Goal: Task Accomplishment & Management: Complete application form

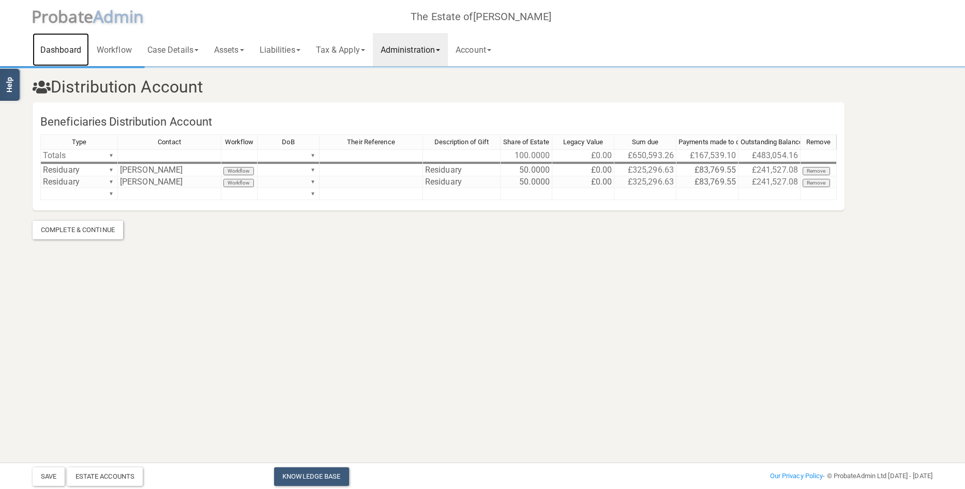
click at [68, 50] on link "Dashboard" at bounding box center [61, 49] width 56 height 33
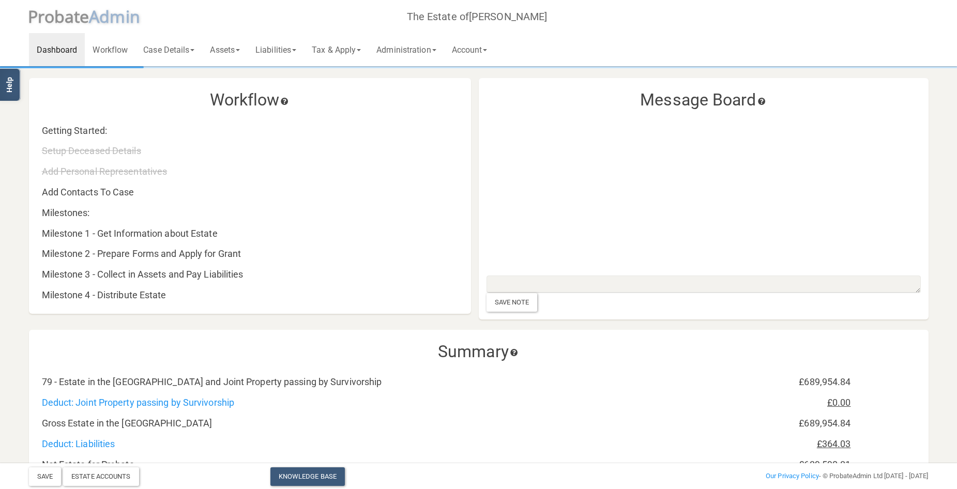
click at [100, 20] on span "dmin" at bounding box center [119, 16] width 40 height 22
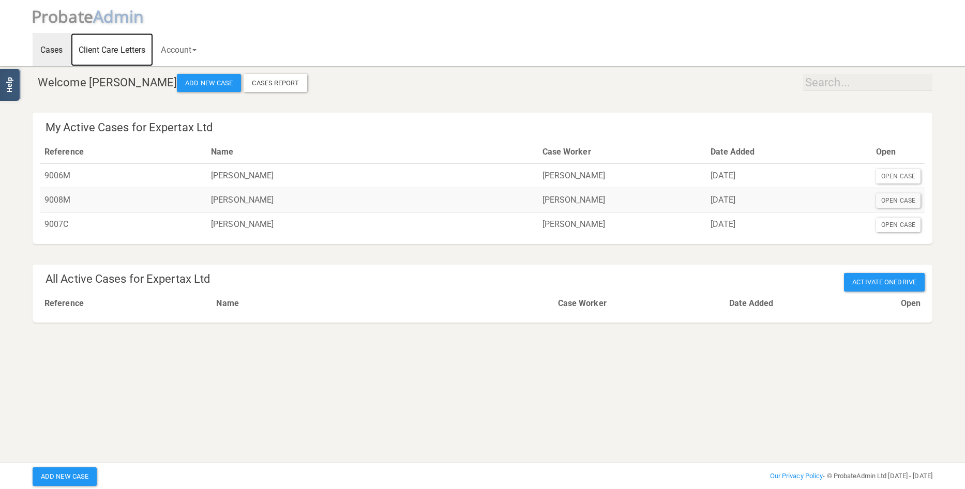
click at [110, 50] on link "Client Care Letters" at bounding box center [112, 49] width 83 height 33
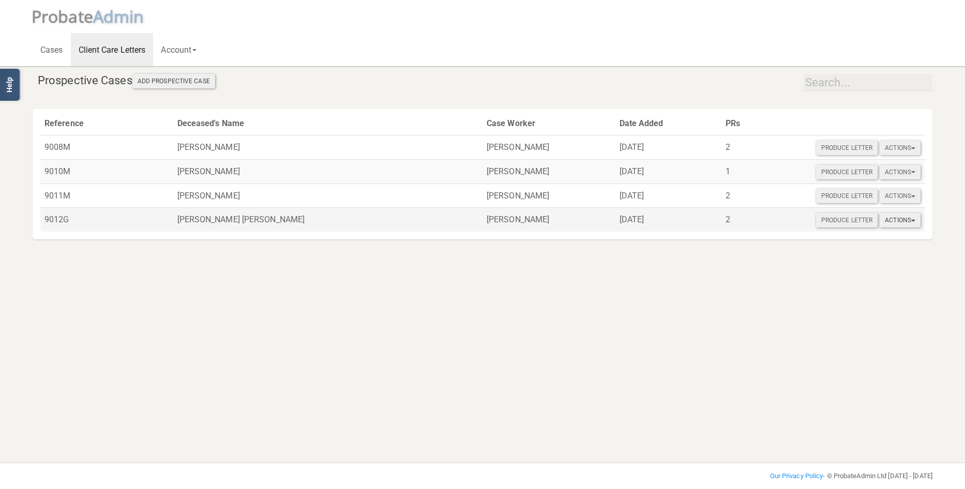
click at [909, 220] on button "Actions" at bounding box center [899, 220] width 41 height 14
click at [913, 235] on link "Open Full Case" at bounding box center [920, 238] width 83 height 16
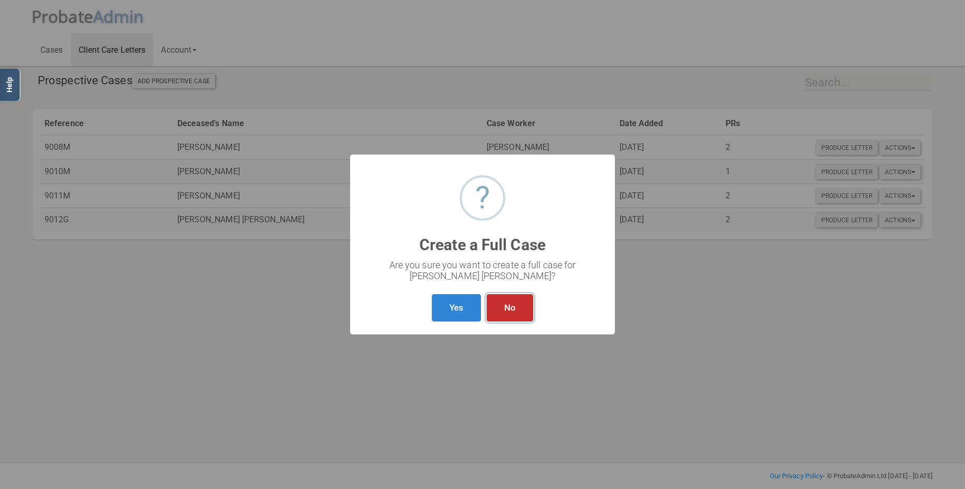
click at [513, 307] on button "No" at bounding box center [510, 307] width 47 height 27
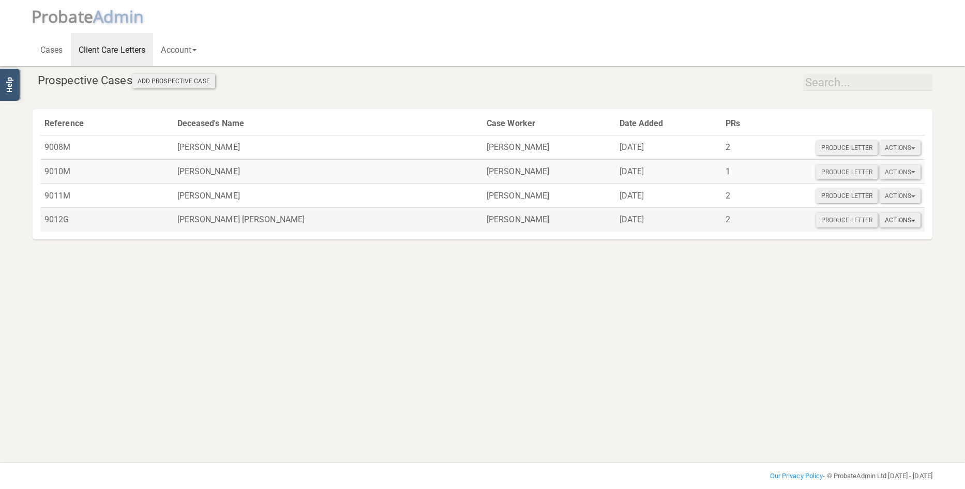
click at [909, 219] on button "Actions" at bounding box center [899, 220] width 41 height 14
click at [915, 236] on link "Open Full Case" at bounding box center [920, 238] width 83 height 16
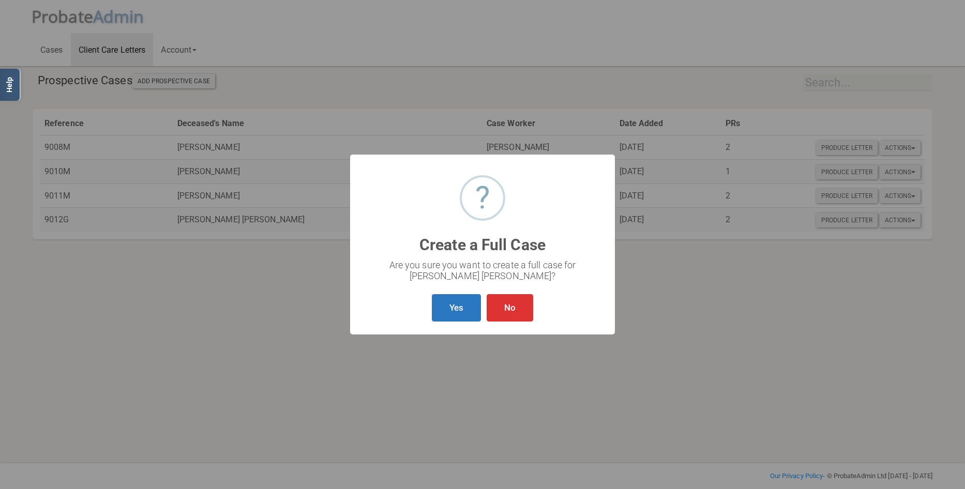
click at [450, 310] on button "Yes" at bounding box center [456, 307] width 49 height 27
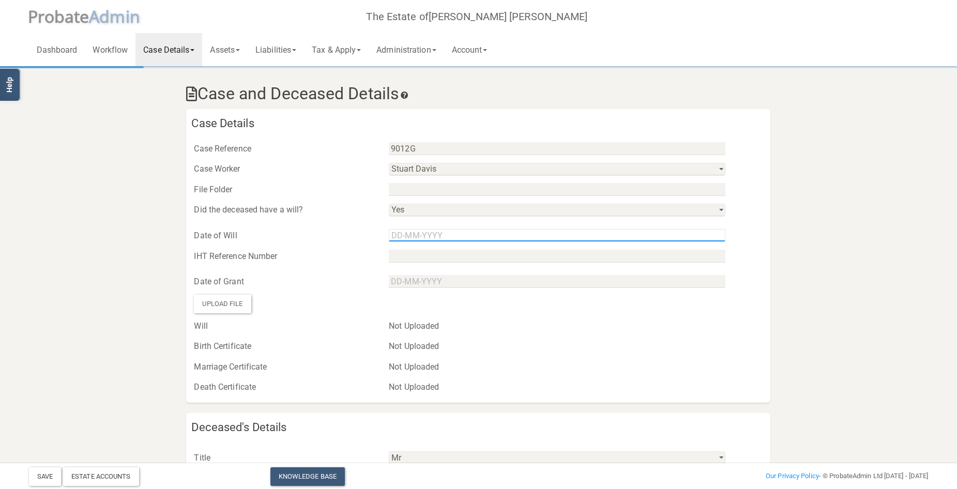
click at [497, 238] on input "text" at bounding box center [557, 235] width 337 height 13
type input "[DATE]"
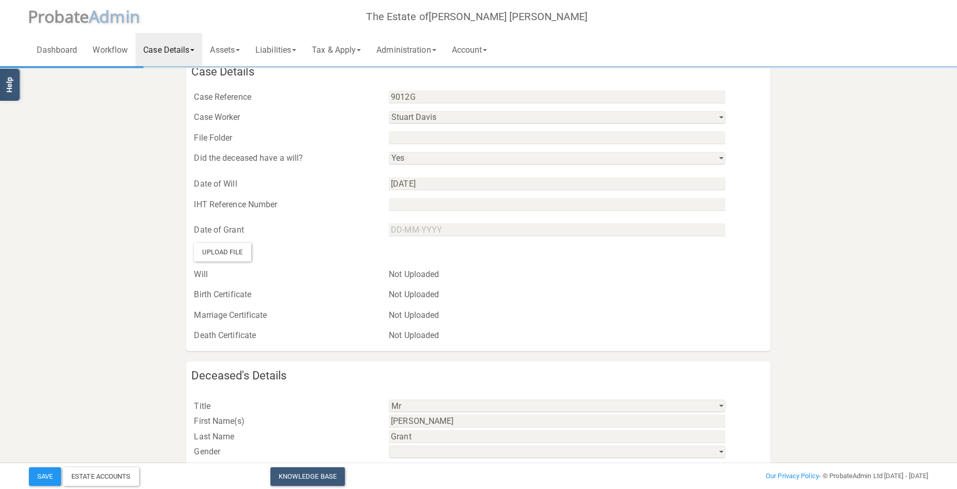
click at [230, 250] on div "Upload File" at bounding box center [222, 252] width 57 height 19
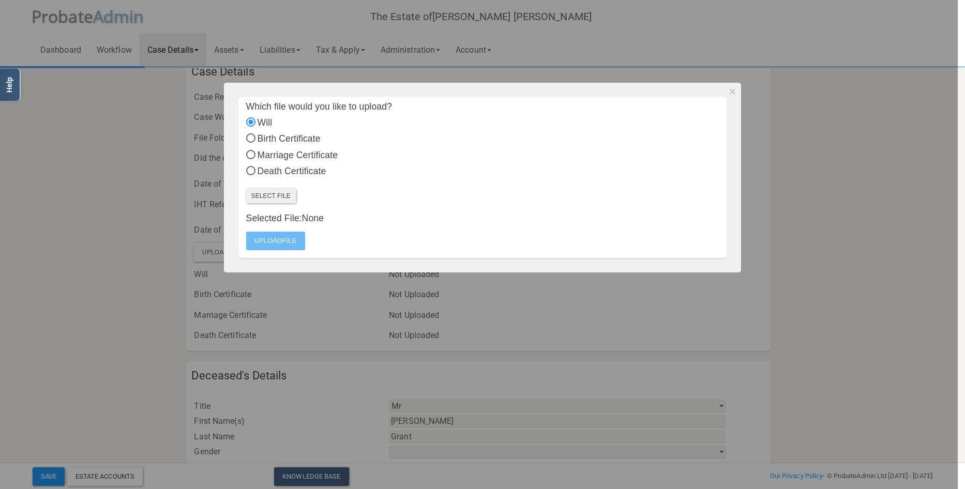
click at [279, 193] on label "Select File" at bounding box center [271, 196] width 50 height 14
click at [0, 0] on input "Select File" at bounding box center [0, 0] width 0 height 0
click at [283, 236] on label "Upload File" at bounding box center [275, 241] width 59 height 19
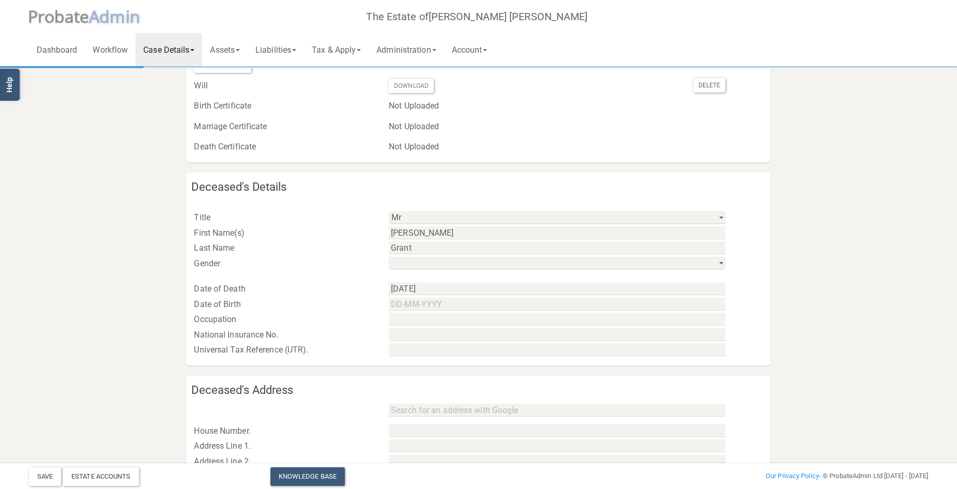
scroll to position [259, 0]
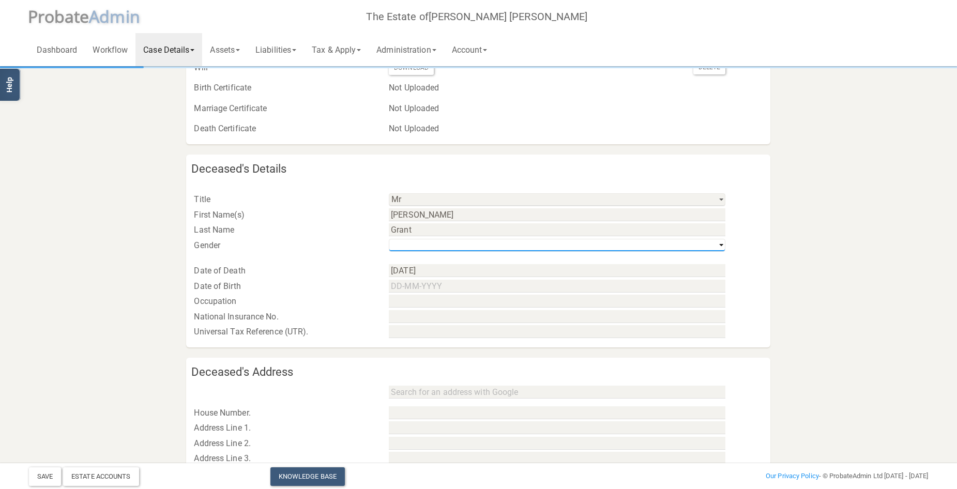
click at [722, 242] on select "his / him / he hers / her / she their / they / them" at bounding box center [557, 245] width 337 height 13
select select "string:m"
click at [389, 239] on select "his / him / he hers / her / she their / they / them" at bounding box center [557, 245] width 337 height 13
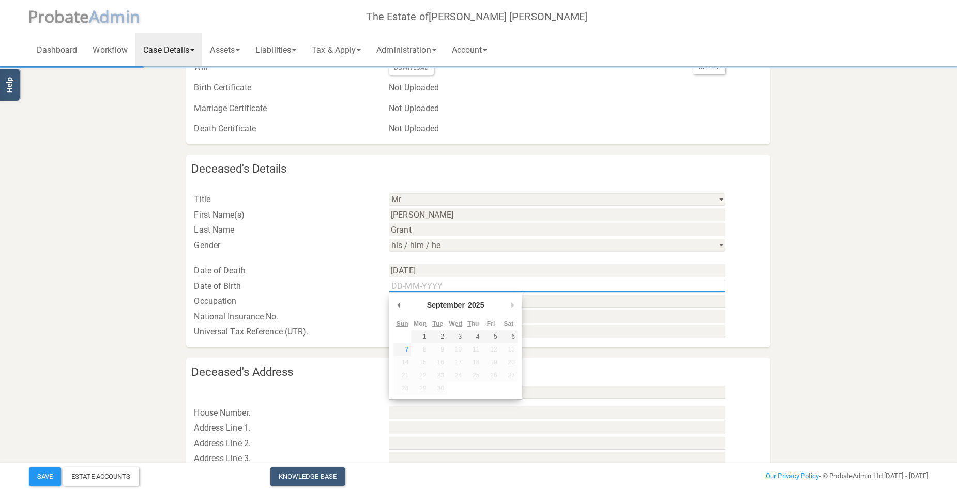
click at [464, 288] on input "Use the arrow keys to pick a date" at bounding box center [557, 286] width 337 height 13
type input "[DATE]"
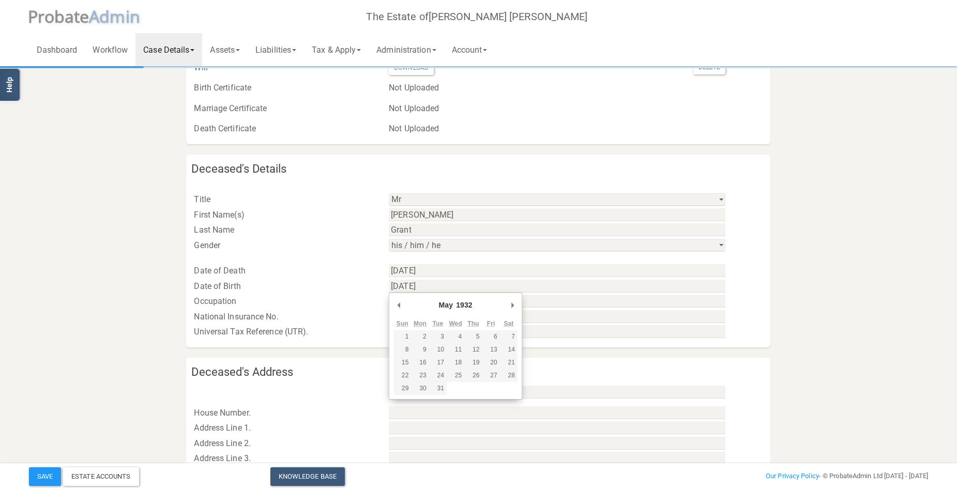
click at [807, 244] on section "Case and Deceased Details Case Details Case Reference 9012G Case Worker [PERSON…" at bounding box center [478, 213] width 915 height 808
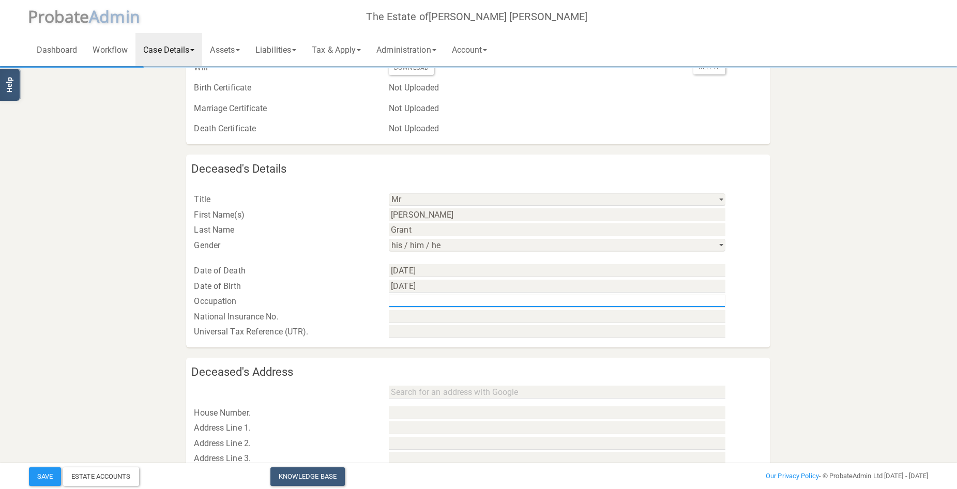
click at [416, 303] on input "text" at bounding box center [557, 301] width 337 height 13
type input "Retired"
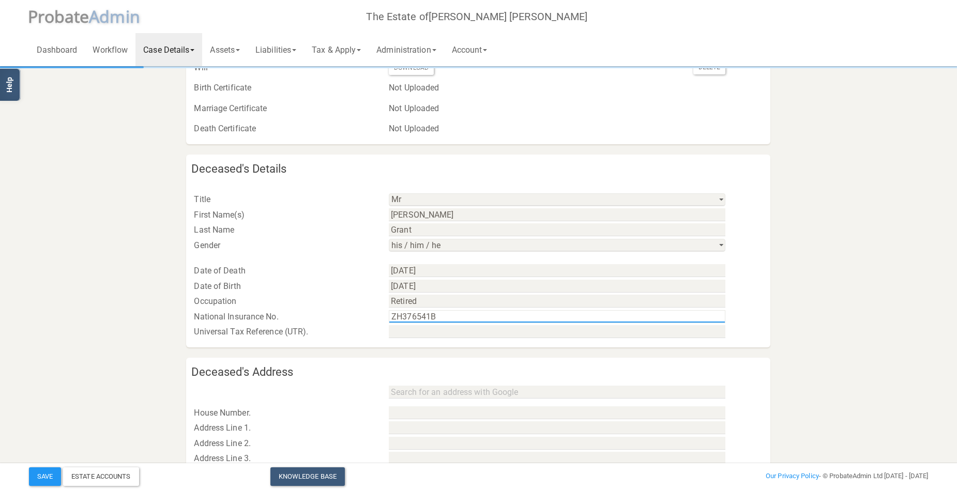
type input "ZH376541B"
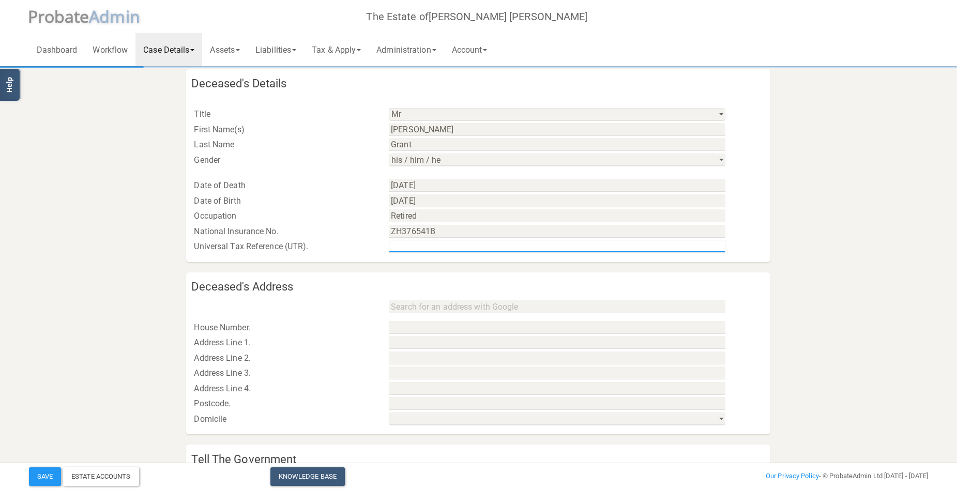
scroll to position [362, 0]
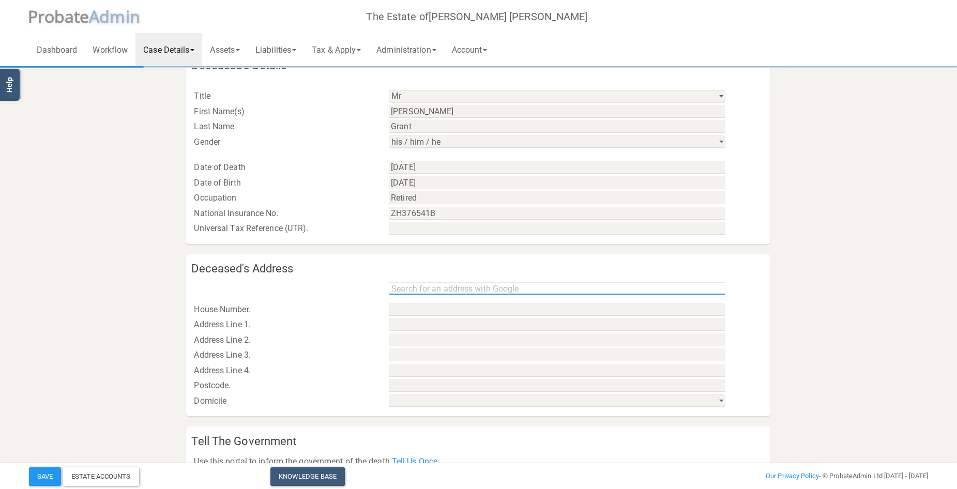
click at [466, 291] on input "text" at bounding box center [557, 288] width 337 height 13
click at [450, 285] on input "text" at bounding box center [557, 288] width 337 height 13
paste input "HP22 6LN"
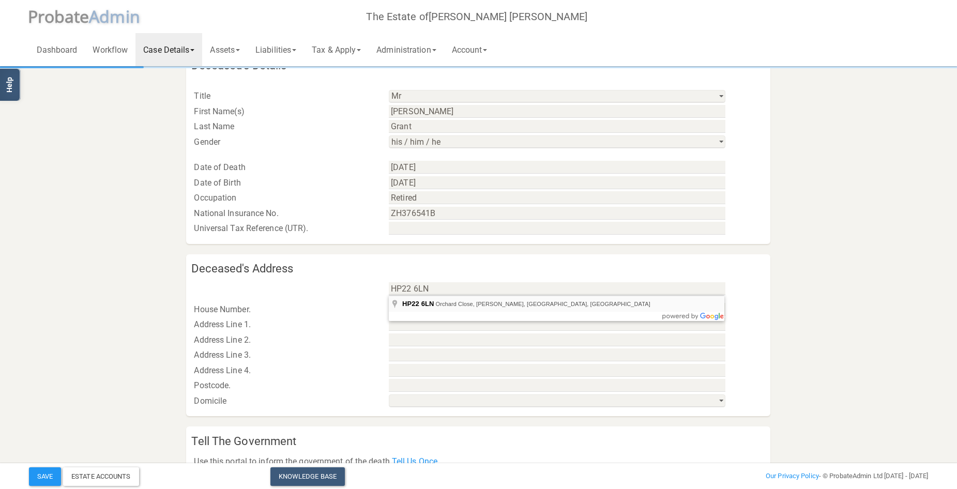
type input "[STREET_ADDRESS][PERSON_NAME]"
type input "Orchard Close"
type input "Aylesbury"
type input "[GEOGRAPHIC_DATA]"
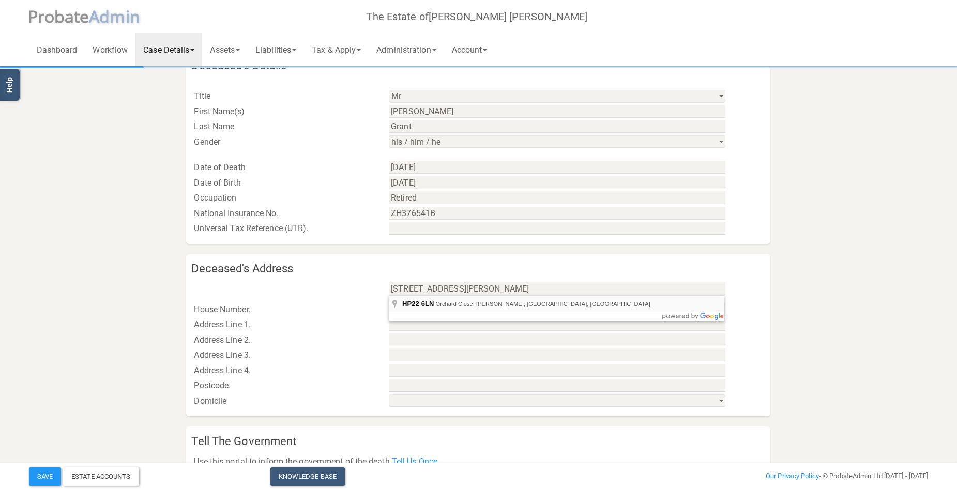
type input "HP22 6LN"
select select "string:[GEOGRAPHIC_DATA] & [GEOGRAPHIC_DATA]"
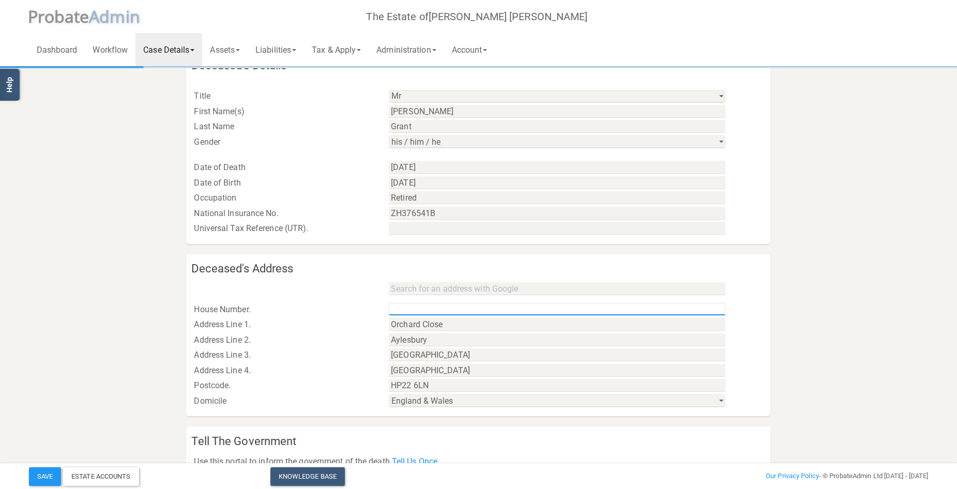
click at [437, 309] on input "text" at bounding box center [557, 309] width 337 height 13
type input "16"
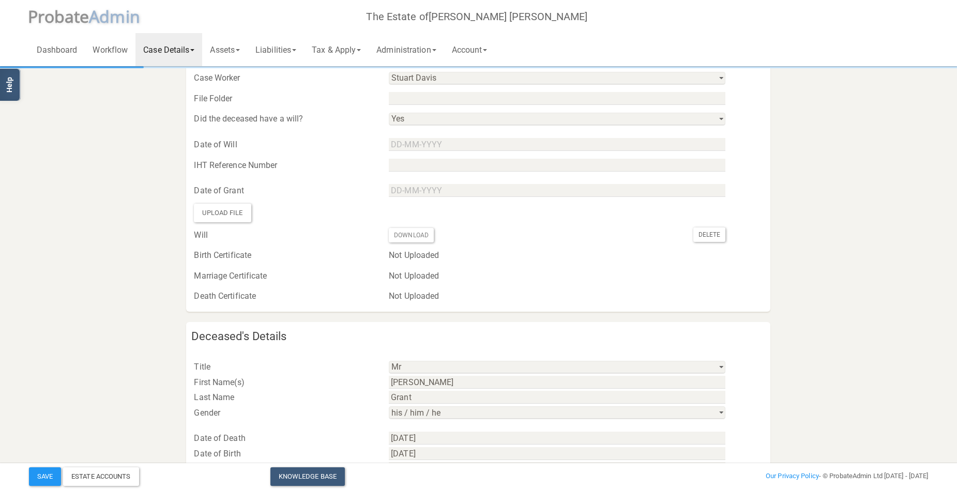
scroll to position [0, 0]
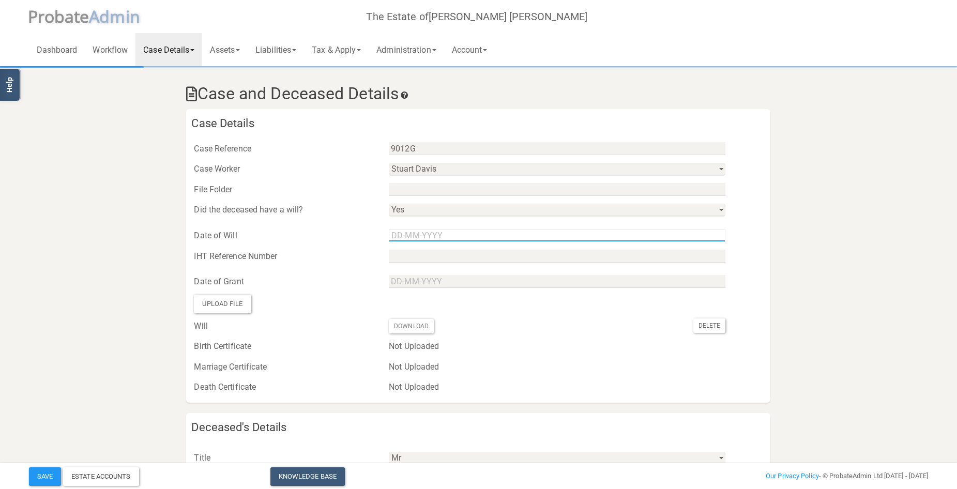
click at [428, 234] on input "Use the arrow keys to pick a date" at bounding box center [557, 235] width 337 height 13
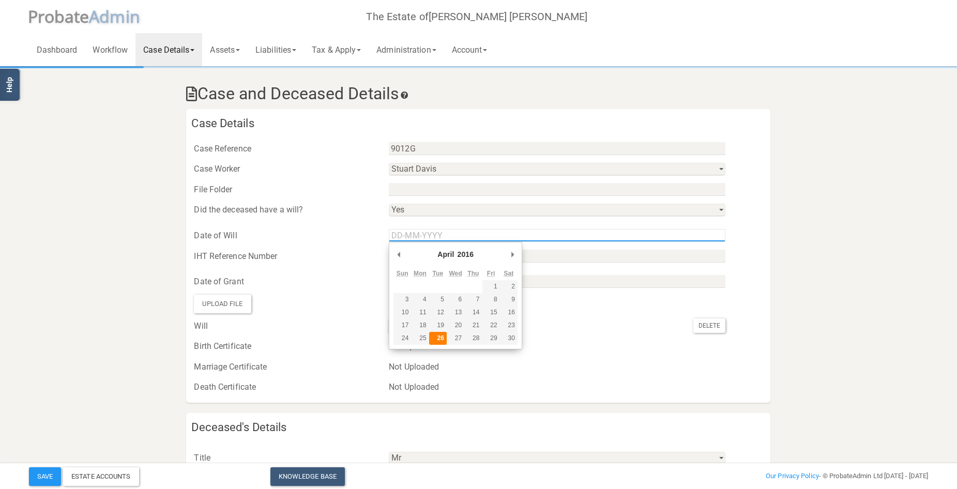
type input "[DATE]"
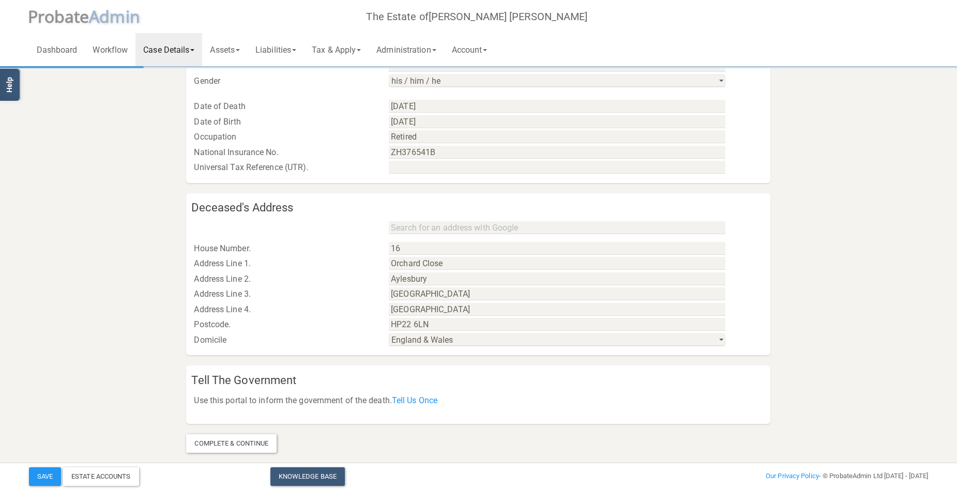
scroll to position [425, 0]
click at [46, 474] on button "Save" at bounding box center [45, 476] width 32 height 19
click at [229, 47] on link "Assets" at bounding box center [224, 49] width 45 height 33
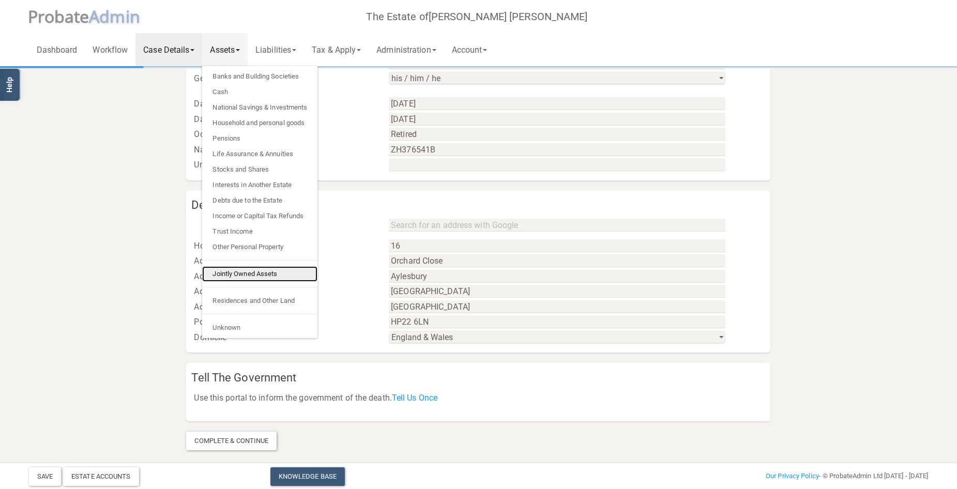
click at [255, 276] on link "Jointly Owned Assets" at bounding box center [259, 274] width 115 height 16
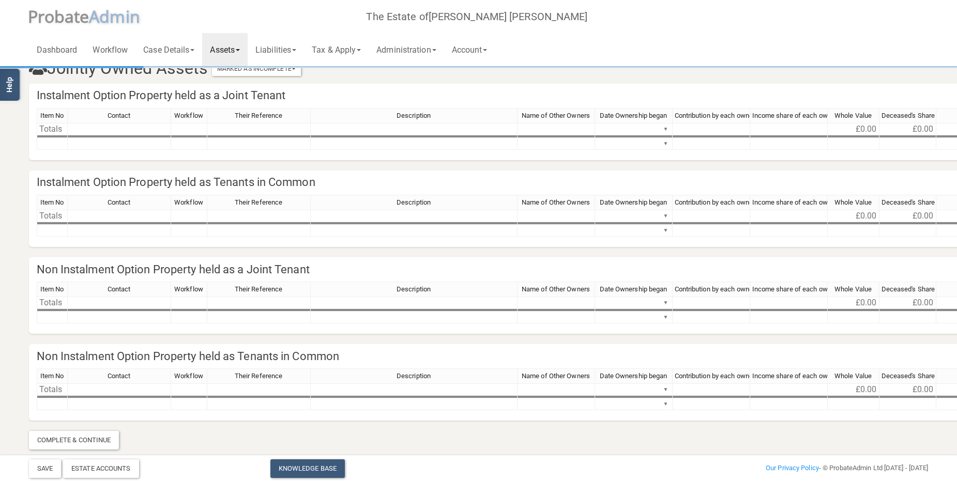
scroll to position [26, 0]
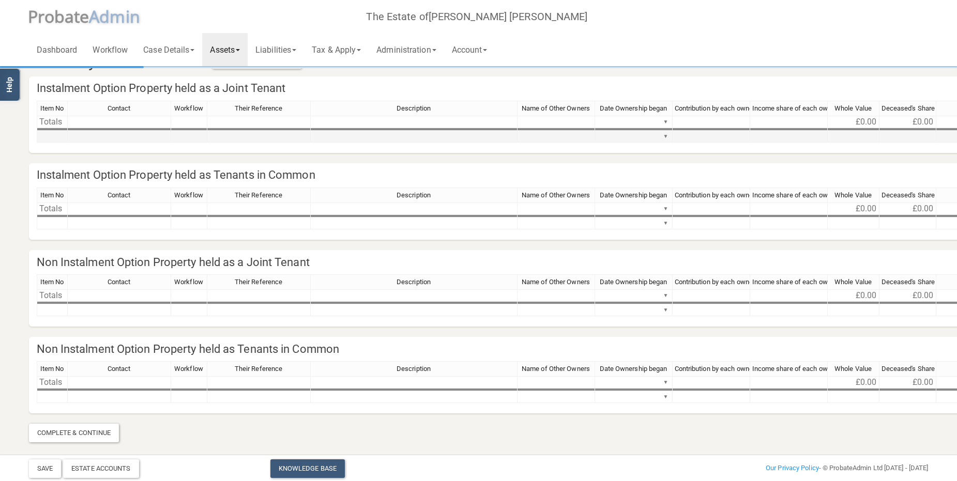
click at [431, 133] on td at bounding box center [414, 137] width 207 height 12
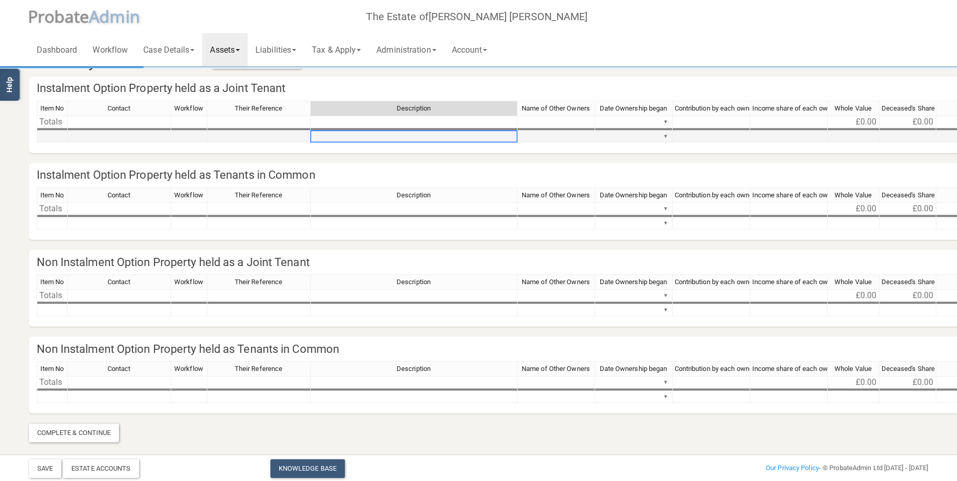
click at [431, 133] on td at bounding box center [414, 137] width 207 height 12
click at [236, 47] on link "Assets" at bounding box center [224, 49] width 45 height 33
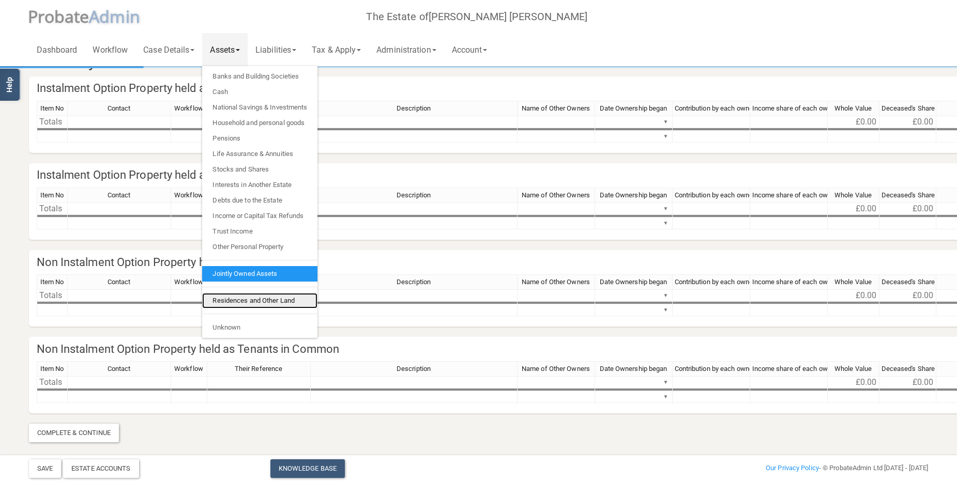
click at [250, 302] on link "Residences and Other Land" at bounding box center [259, 301] width 115 height 16
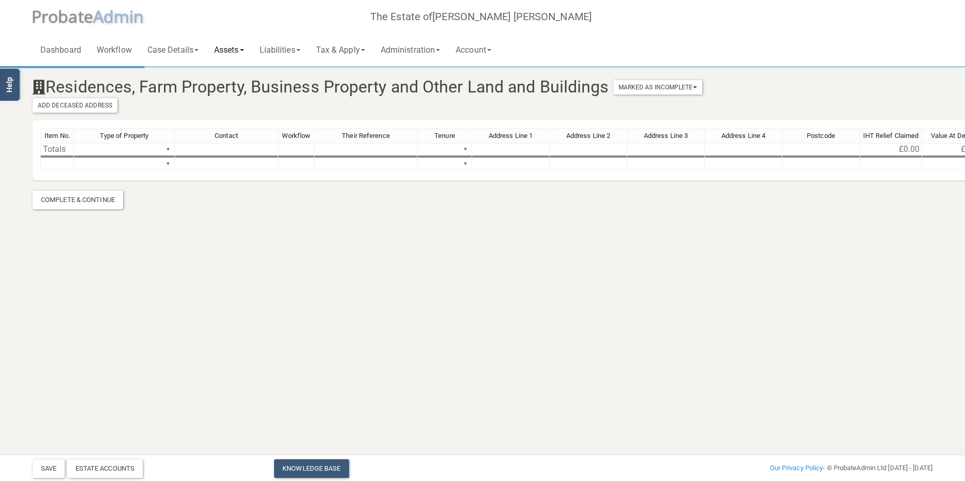
click at [236, 47] on link "Assets" at bounding box center [228, 49] width 45 height 33
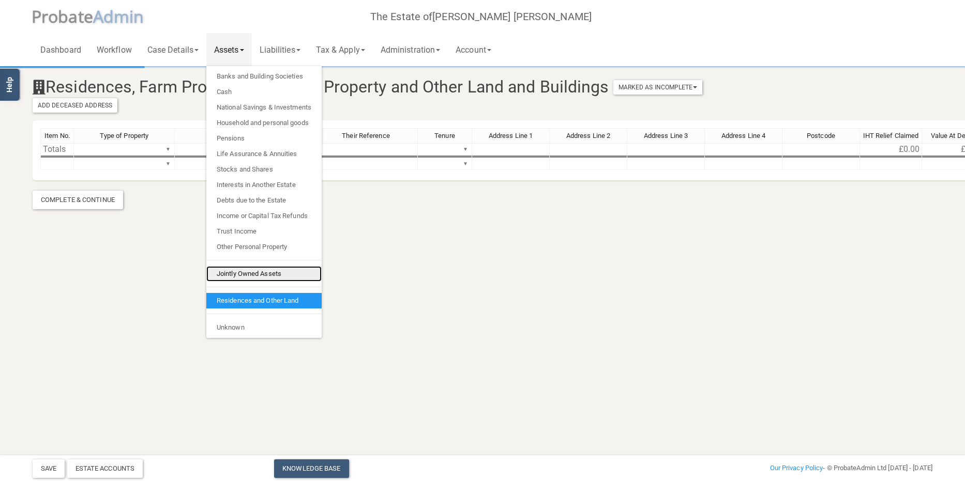
click at [263, 274] on link "Jointly Owned Assets" at bounding box center [263, 274] width 115 height 16
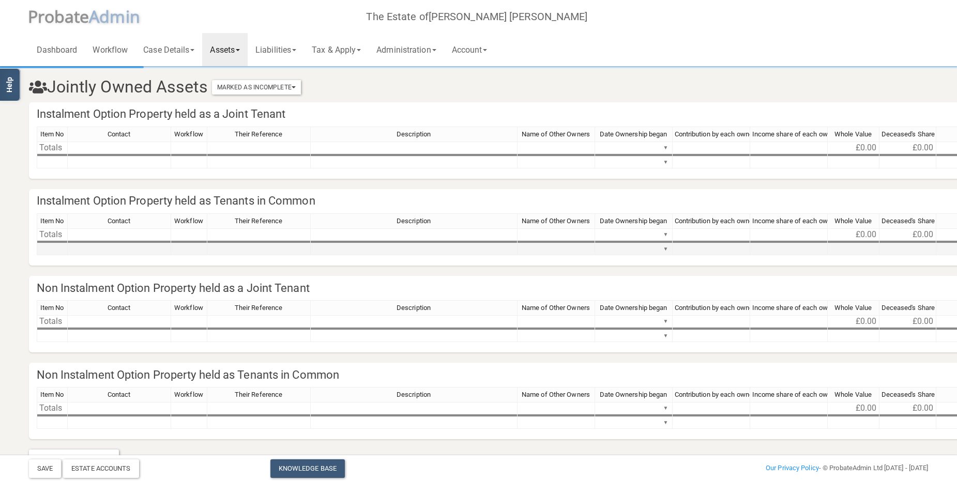
click at [386, 248] on td at bounding box center [414, 250] width 207 height 12
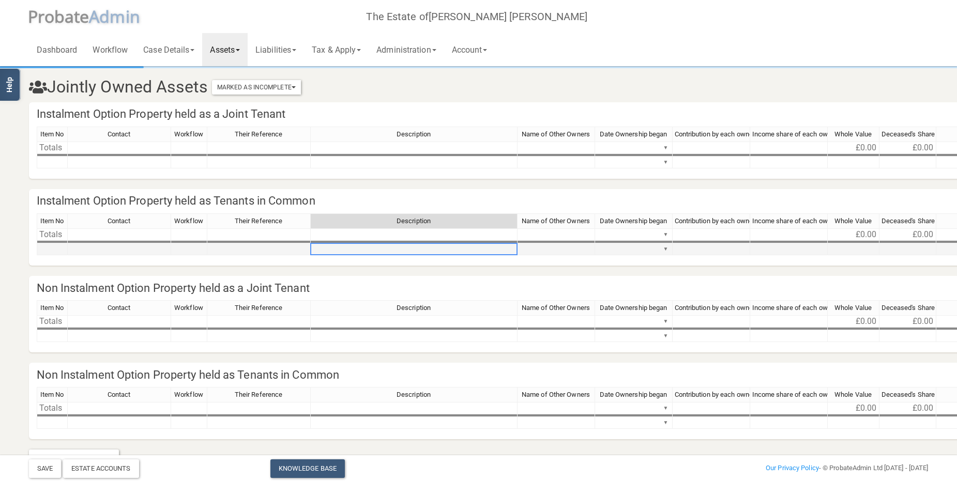
click at [386, 248] on td at bounding box center [414, 250] width 207 height 12
click at [377, 247] on td at bounding box center [414, 250] width 207 height 12
click at [382, 246] on td at bounding box center [414, 250] width 207 height 12
click at [466, 251] on textarea at bounding box center [413, 249] width 207 height 12
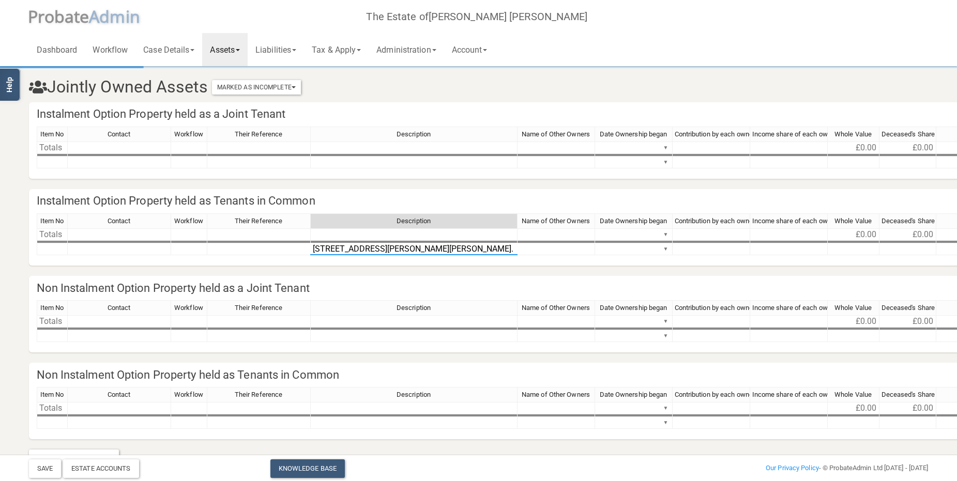
type textarea "[STREET_ADDRESS][PERSON_NAME][PERSON_NAME]. Bucks. HP22 6LN"
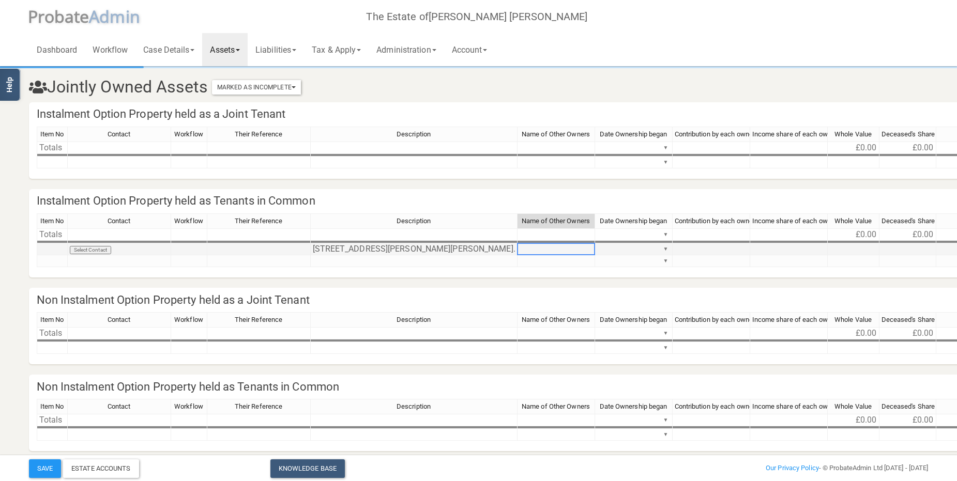
click at [543, 248] on td at bounding box center [557, 250] width 78 height 12
type textarea "[PERSON_NAME]"
click at [864, 249] on td at bounding box center [854, 250] width 52 height 12
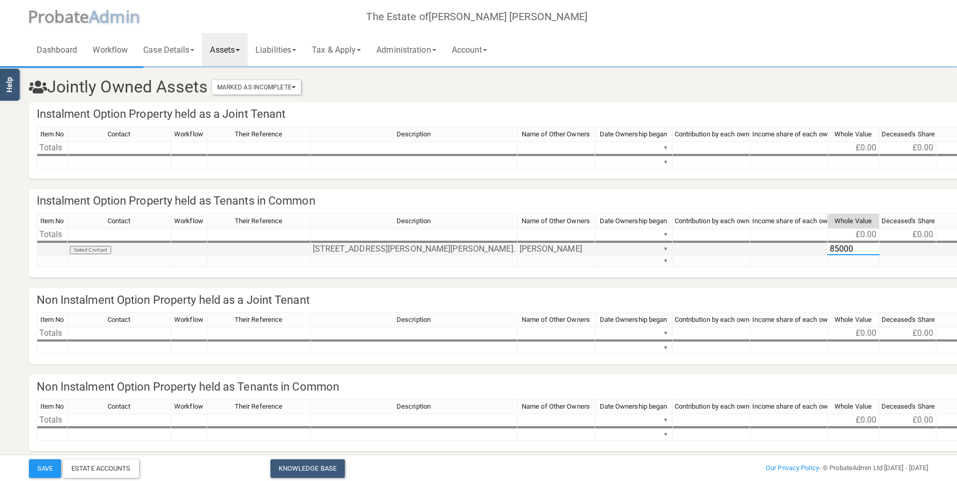
type textarea "850000"
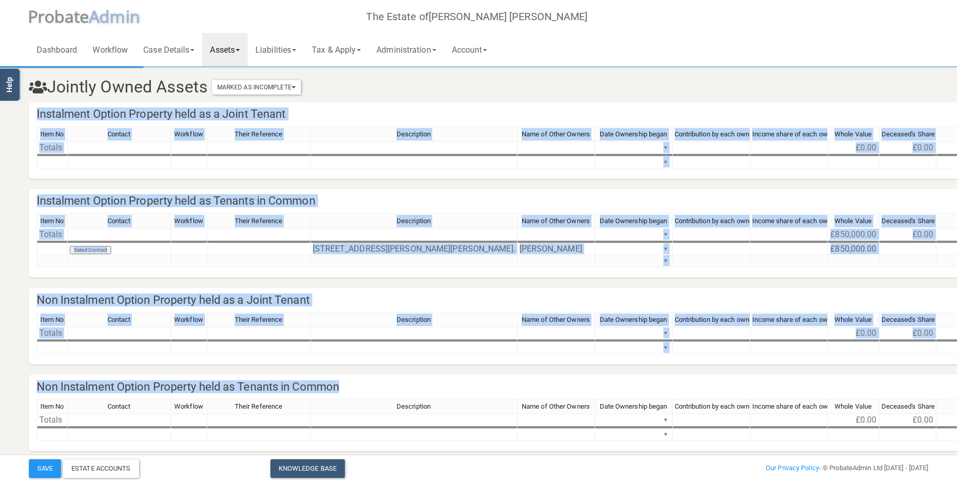
drag, startPoint x: 807, startPoint y: 451, endPoint x: 858, endPoint y: 454, distance: 51.2
click at [858, 454] on section "Jointly Owned Assets Marked As Incomplete Mark As Incomplete Mark As Complete I…" at bounding box center [478, 274] width 915 height 413
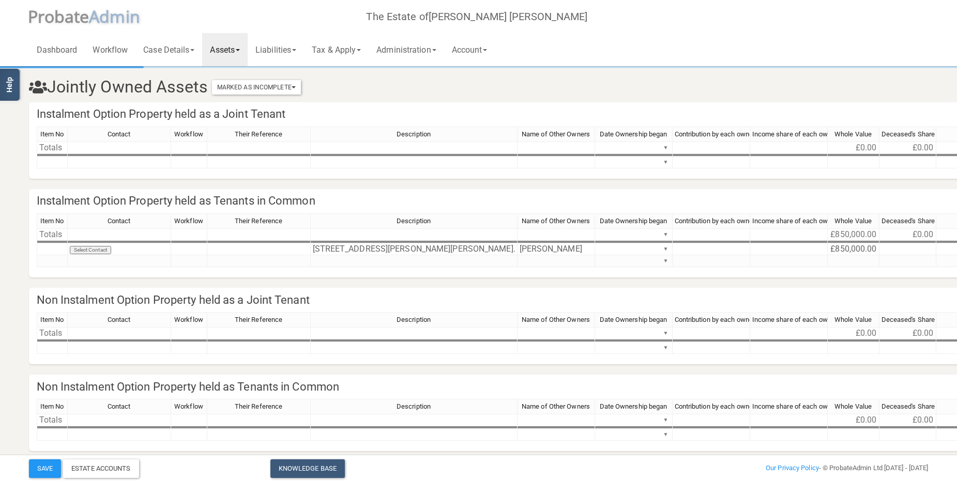
click at [793, 271] on div "Item No Contact Workflow Their Reference Description Name of Other Owners Date …" at bounding box center [891, 245] width 1709 height 63
click at [904, 252] on td at bounding box center [907, 250] width 57 height 12
click at [904, 251] on td at bounding box center [907, 250] width 57 height 12
type textarea "712980"
click at [41, 466] on button "Save" at bounding box center [45, 469] width 32 height 19
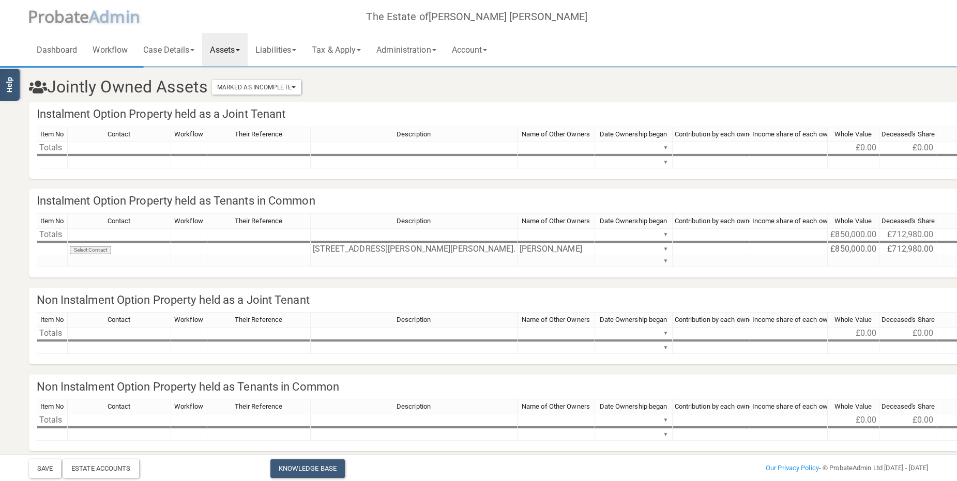
click at [237, 45] on link "Assets" at bounding box center [224, 49] width 45 height 33
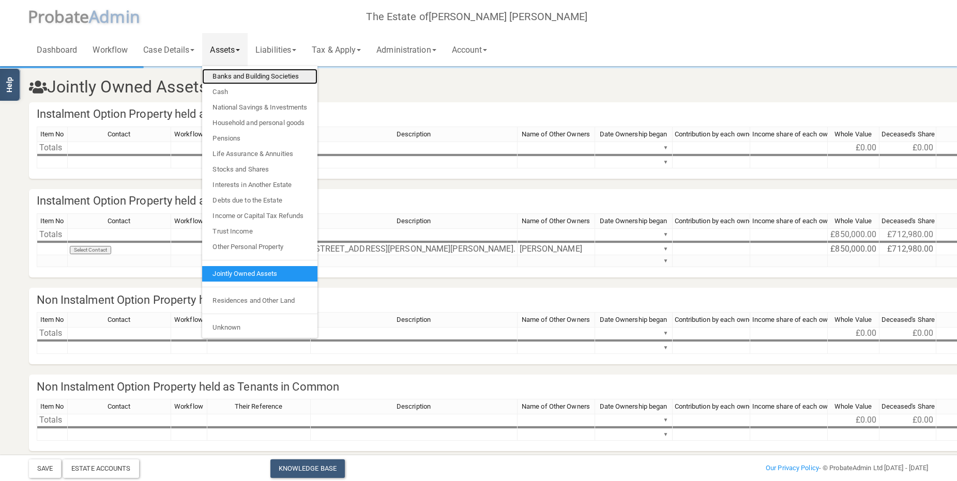
click at [243, 75] on link "Banks and Building Societies" at bounding box center [259, 77] width 115 height 16
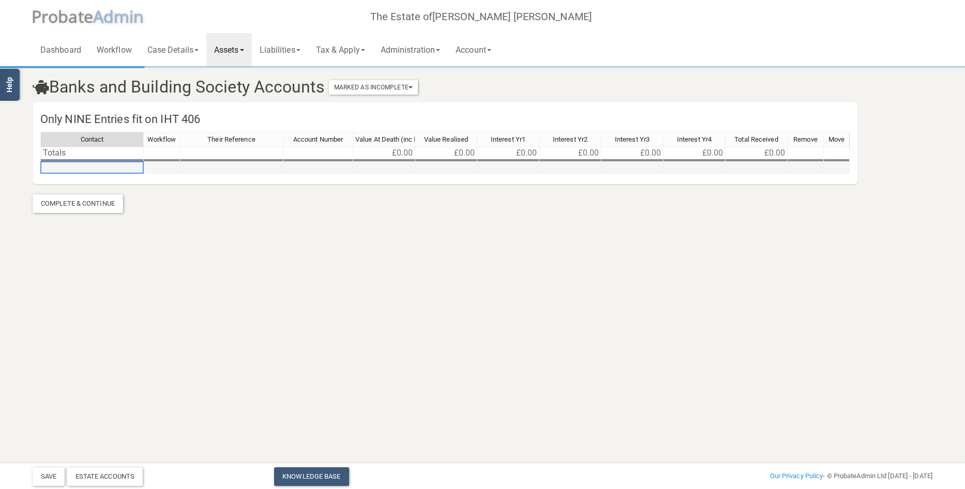
click at [91, 169] on td at bounding box center [91, 168] width 103 height 12
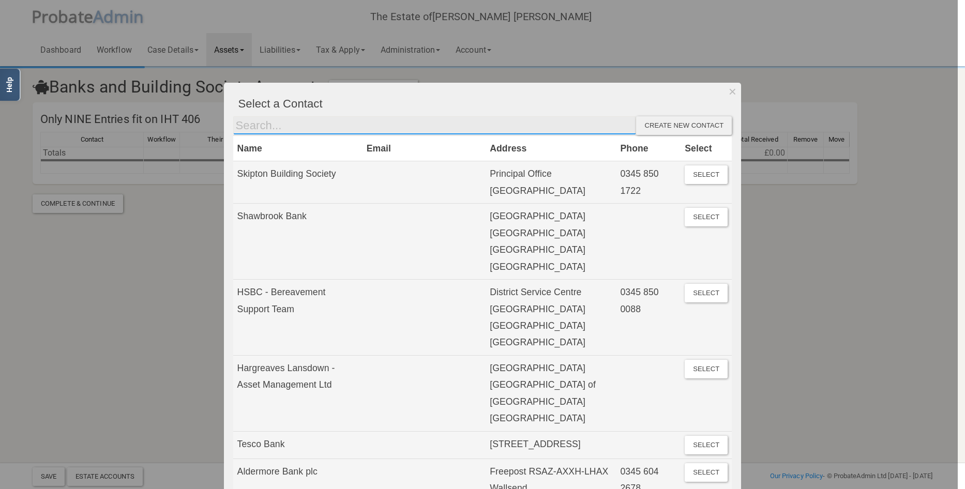
click at [370, 125] on input "text" at bounding box center [434, 125] width 403 height 19
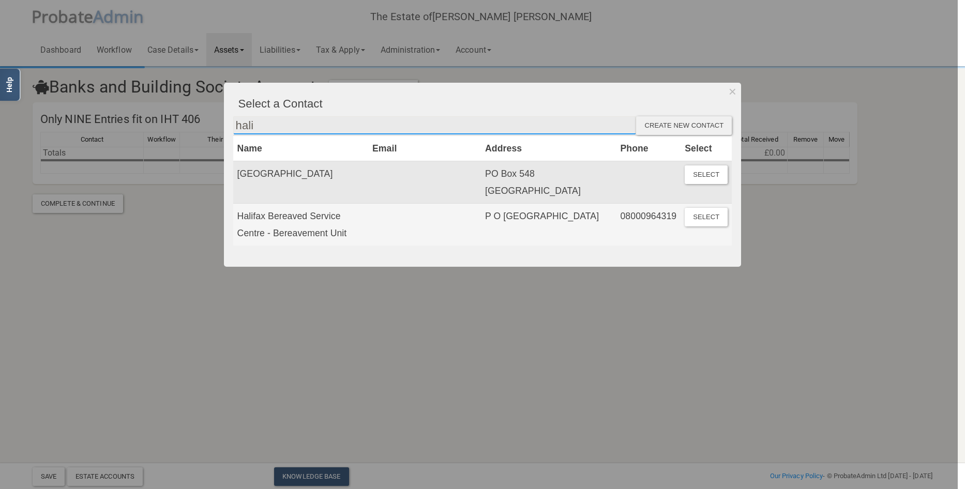
type input "hali"
click at [266, 178] on td "[GEOGRAPHIC_DATA]" at bounding box center [300, 182] width 135 height 42
click at [694, 171] on button "Select" at bounding box center [706, 174] width 43 height 19
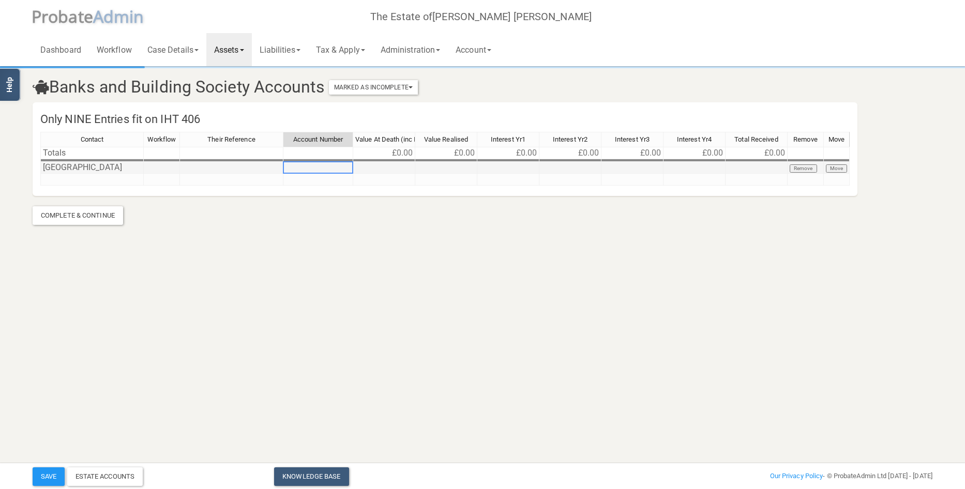
click at [309, 165] on td at bounding box center [318, 168] width 70 height 12
click at [700, 210] on section "Banks and Building Society Accounts Marked As Incomplete Mark As Incomplete Mar…" at bounding box center [482, 146] width 915 height 157
click at [319, 167] on td at bounding box center [318, 168] width 70 height 12
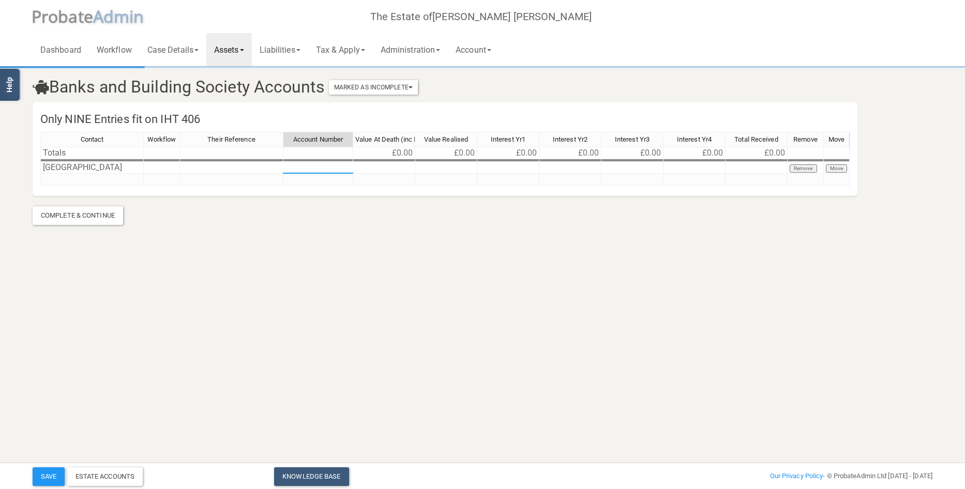
type textarea "11911468"
type textarea "795"
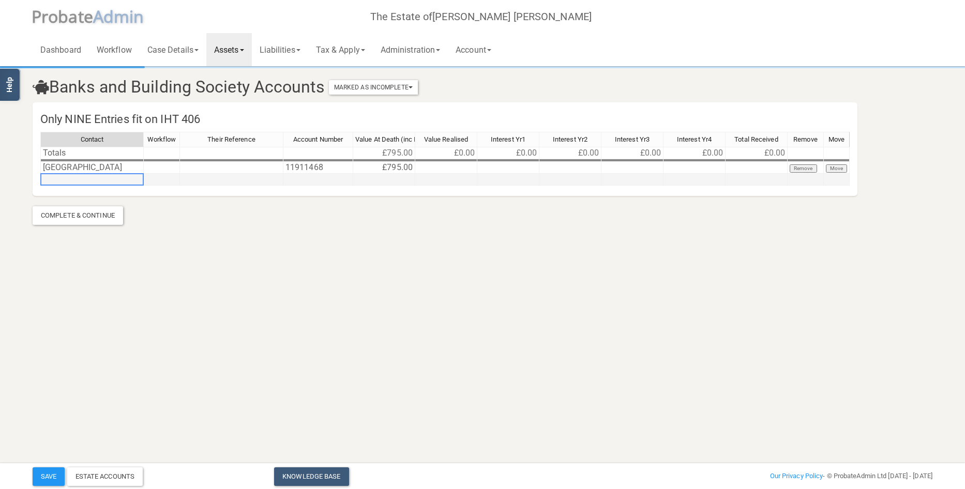
click at [112, 178] on td at bounding box center [91, 180] width 103 height 12
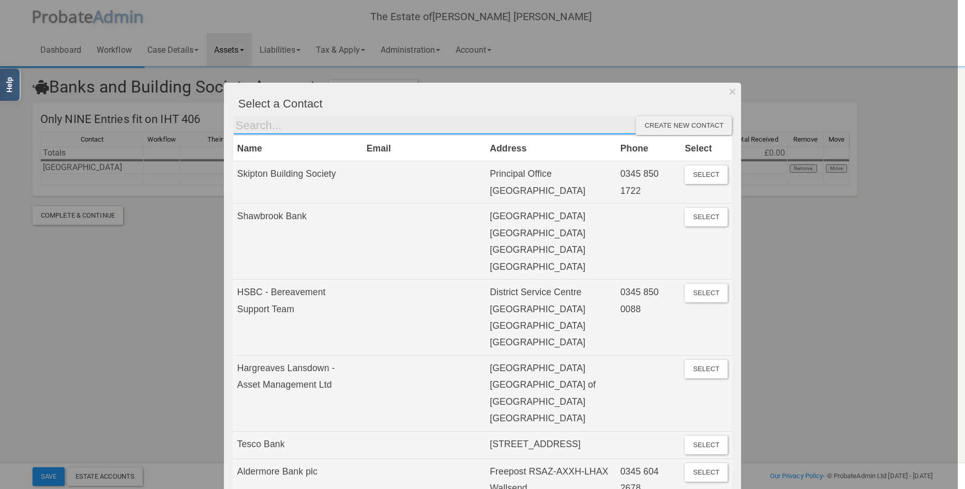
click at [288, 125] on input "text" at bounding box center [434, 125] width 403 height 19
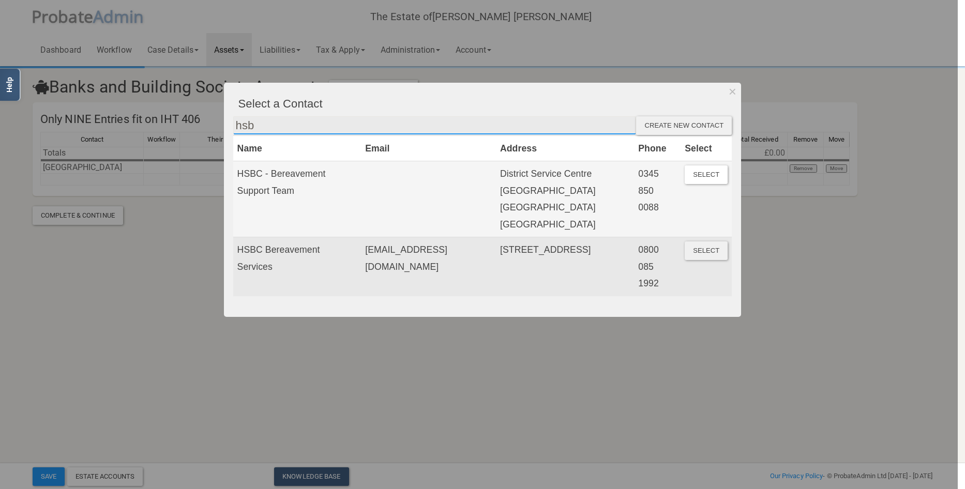
type input "hsb"
click at [704, 241] on button "Select" at bounding box center [706, 250] width 43 height 19
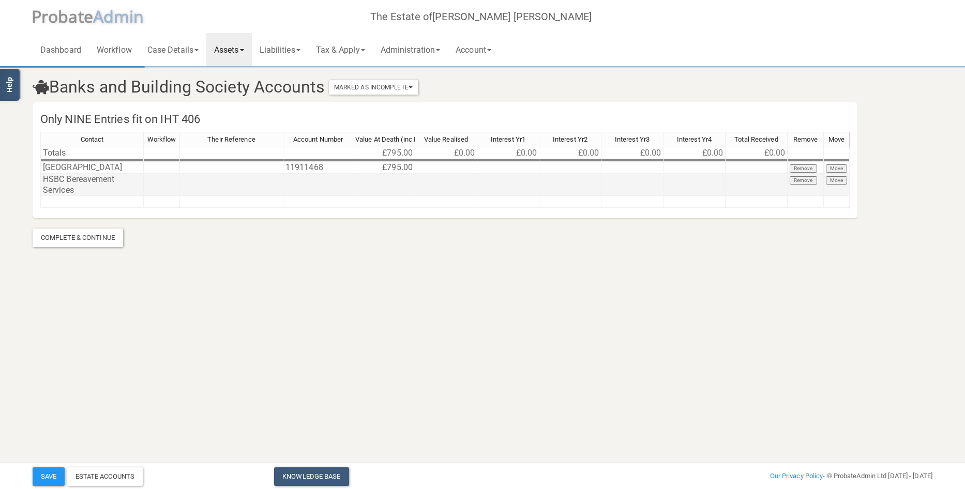
click at [320, 183] on td at bounding box center [318, 185] width 70 height 22
click at [322, 182] on textarea at bounding box center [318, 184] width 70 height 23
type textarea "51460900"
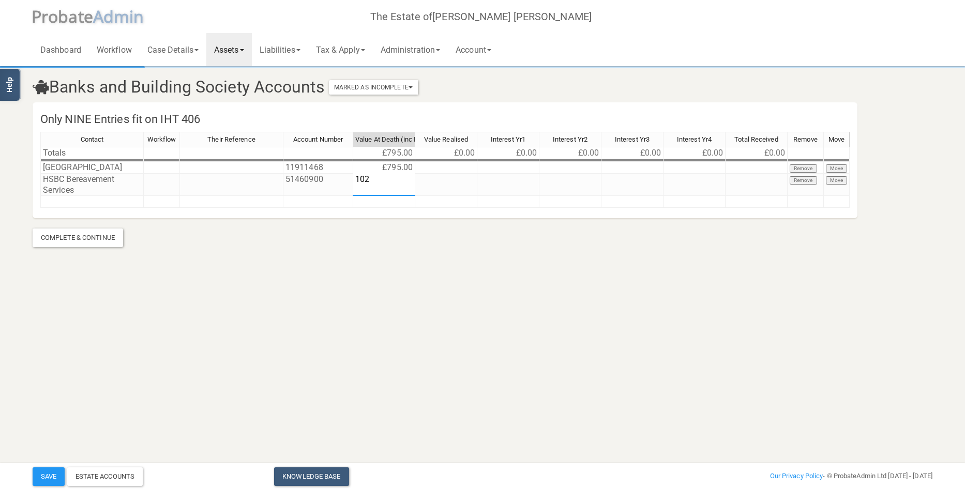
type textarea "1025"
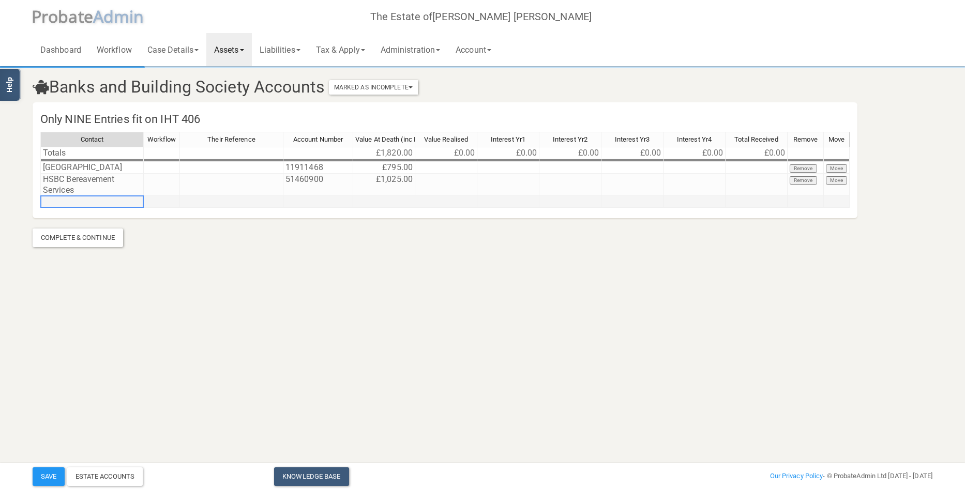
click at [90, 204] on td at bounding box center [91, 202] width 103 height 12
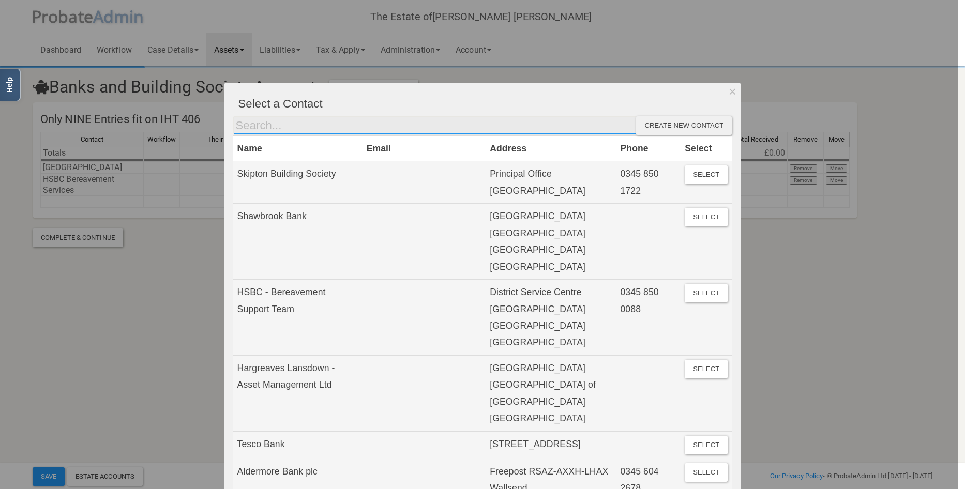
click at [301, 123] on input "text" at bounding box center [434, 125] width 403 height 19
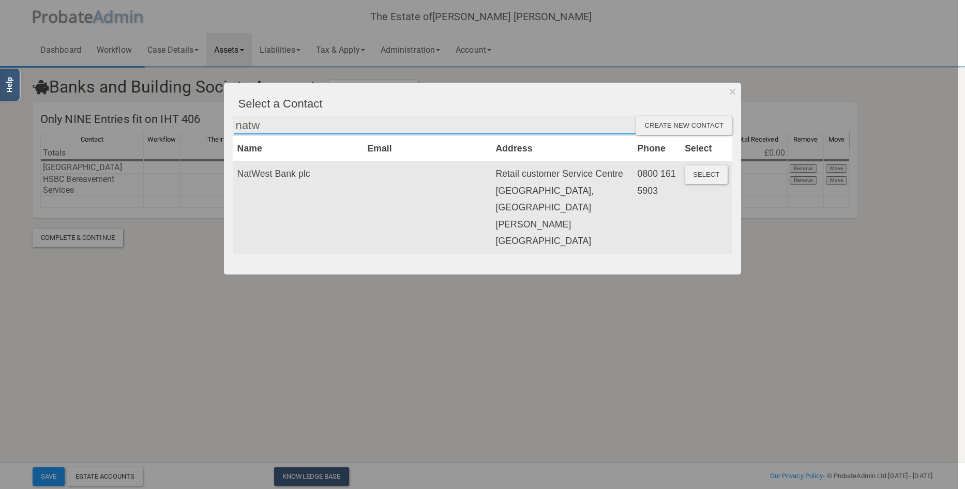
type input "natw"
click at [709, 166] on button "Select" at bounding box center [706, 174] width 43 height 19
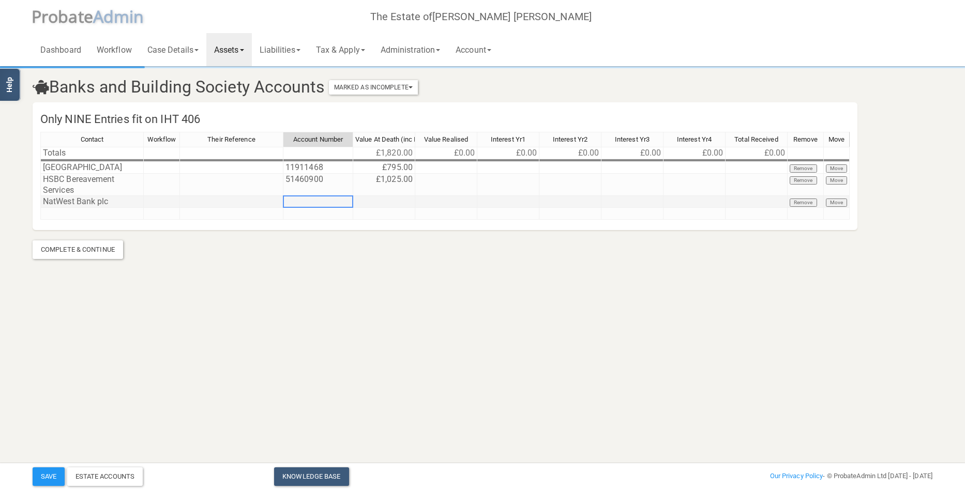
click at [307, 201] on td at bounding box center [318, 202] width 70 height 12
click at [322, 201] on td at bounding box center [318, 202] width 70 height 12
click at [285, 201] on textarea "1360094" at bounding box center [318, 201] width 70 height 12
type textarea "01360094"
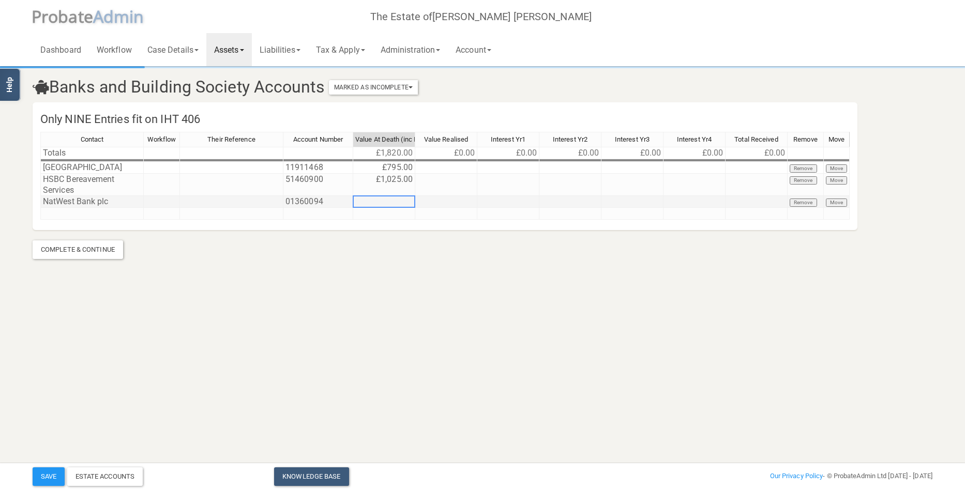
click at [401, 204] on td at bounding box center [384, 202] width 62 height 12
type textarea "2425"
click at [96, 212] on td at bounding box center [91, 214] width 103 height 12
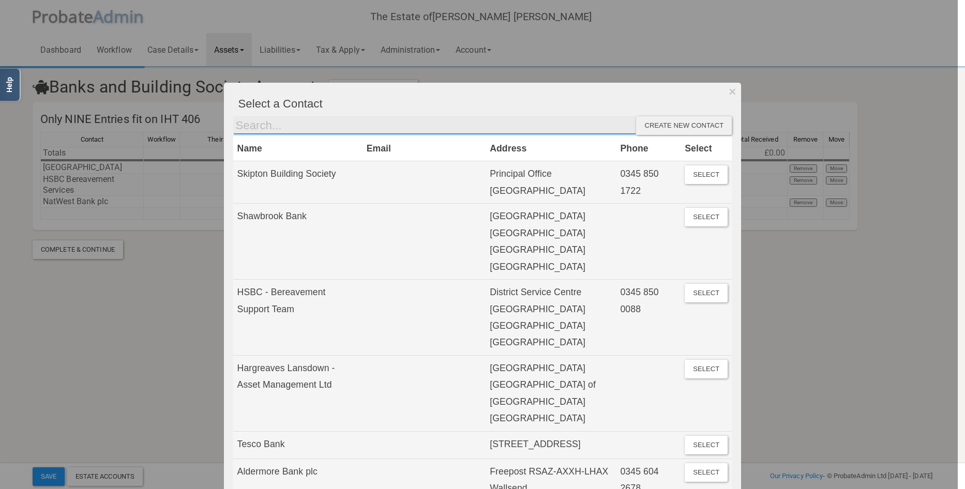
click at [293, 126] on input "text" at bounding box center [434, 125] width 403 height 19
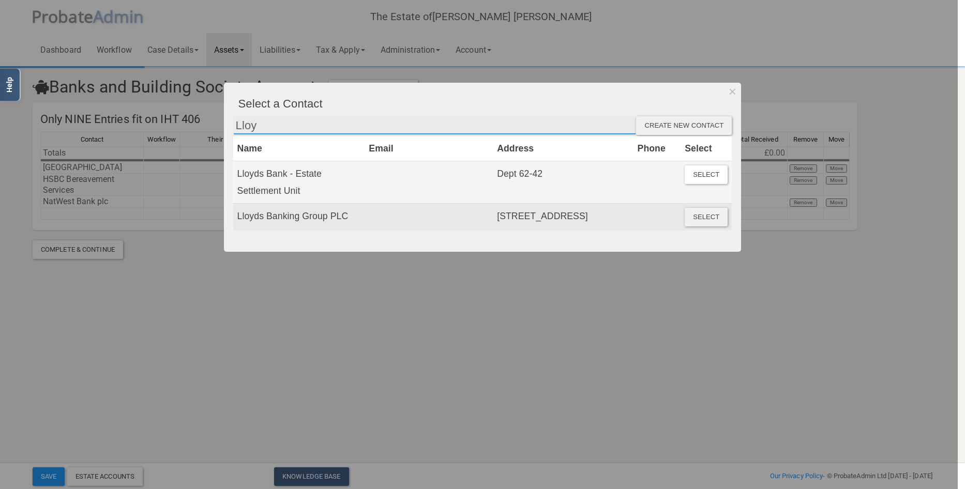
type input "Lloy"
click at [707, 217] on button "Select" at bounding box center [706, 217] width 43 height 19
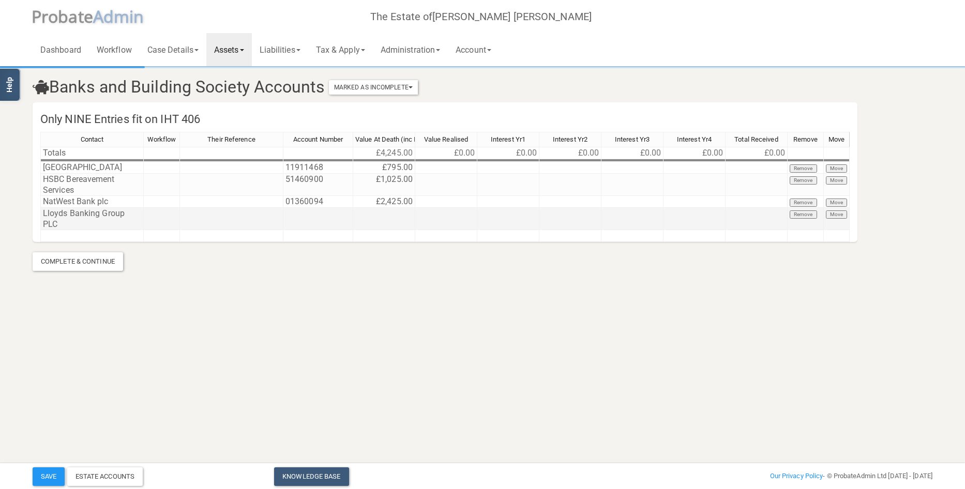
click at [331, 210] on td at bounding box center [318, 219] width 70 height 22
type textarea "43114160"
click at [383, 211] on td at bounding box center [384, 219] width 62 height 22
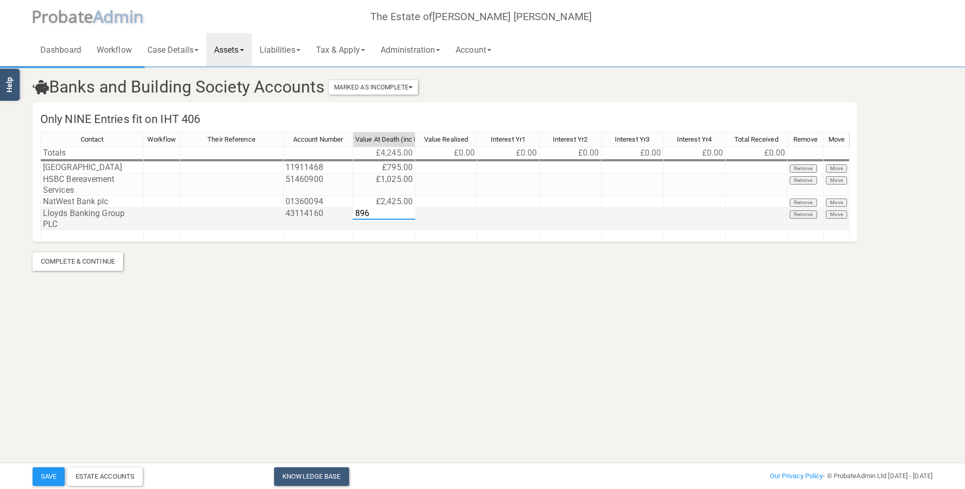
type textarea "8964"
click at [50, 472] on button "Save" at bounding box center [49, 476] width 32 height 19
